Goal: Transaction & Acquisition: Purchase product/service

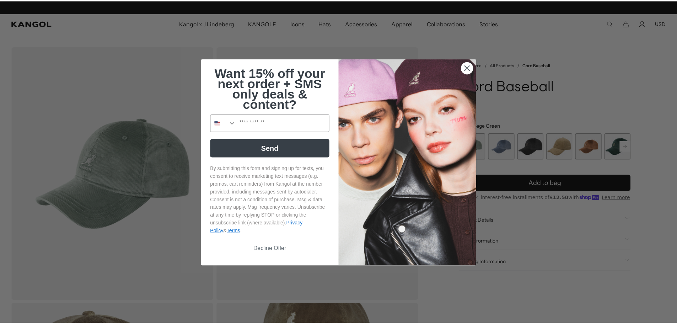
scroll to position [0, 146]
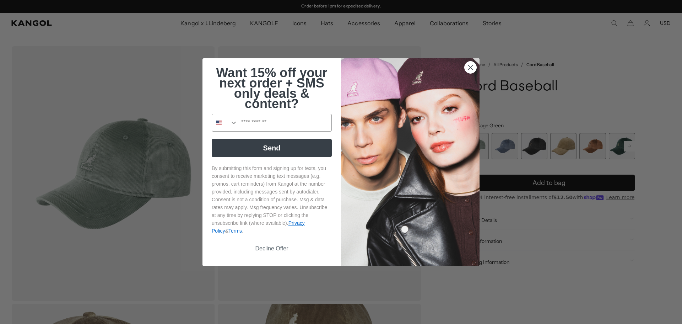
click at [467, 67] on circle "Close dialog" at bounding box center [471, 67] width 12 height 12
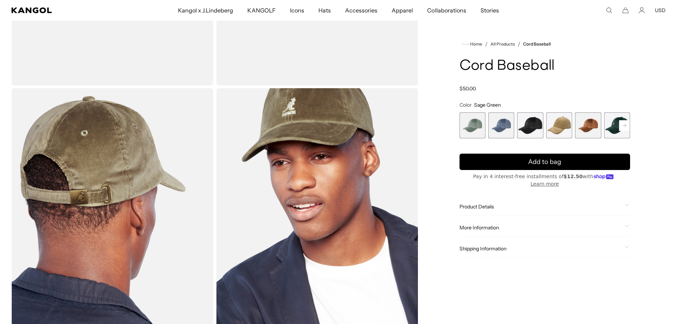
click at [501, 123] on span "2 of 9" at bounding box center [501, 125] width 26 height 26
click at [532, 123] on span "3 of 9" at bounding box center [530, 125] width 26 height 26
click at [553, 123] on span "4 of 9" at bounding box center [559, 125] width 26 height 26
click at [587, 126] on span "5 of 9" at bounding box center [588, 125] width 26 height 26
click at [609, 123] on span "6 of 9" at bounding box center [617, 125] width 26 height 26
